Goal: Check status

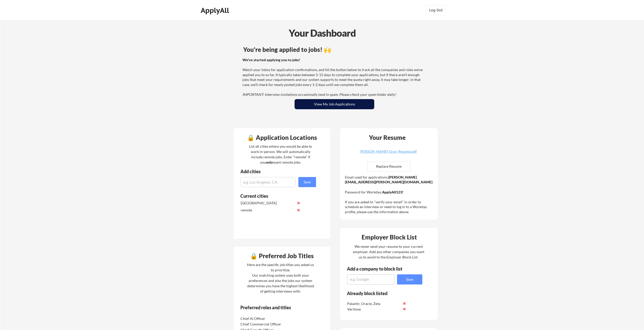
click at [324, 101] on button "View My Job Applications" at bounding box center [334, 104] width 80 height 10
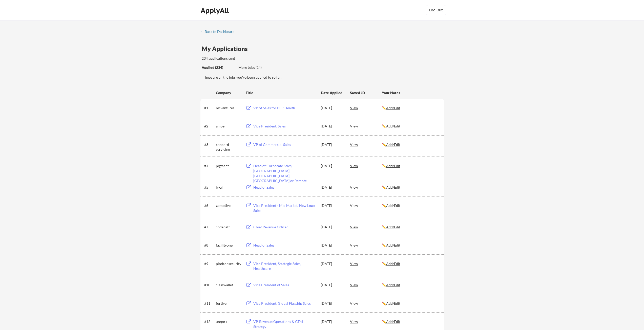
click at [287, 107] on div "VP of Sales for PEP Health" at bounding box center [284, 107] width 63 height 5
